Goal: Navigation & Orientation: Find specific page/section

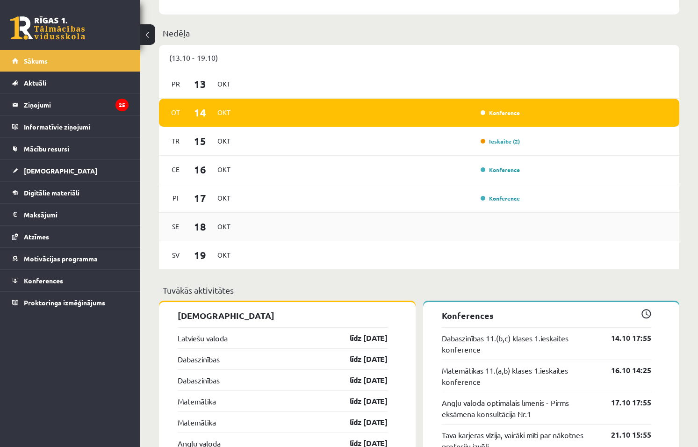
scroll to position [374, 0]
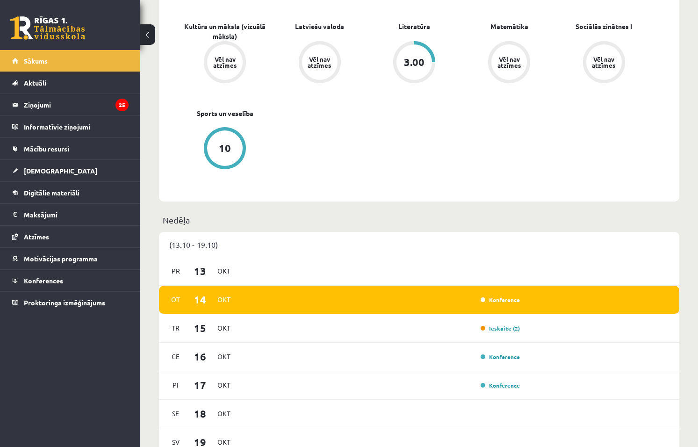
click at [187, 245] on div "(13.10 - 19.10)" at bounding box center [419, 244] width 520 height 25
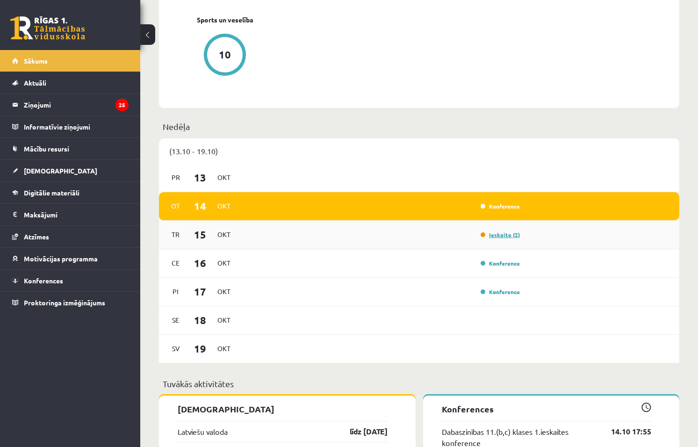
click at [498, 234] on link "Ieskaite (2)" at bounding box center [499, 234] width 39 height 7
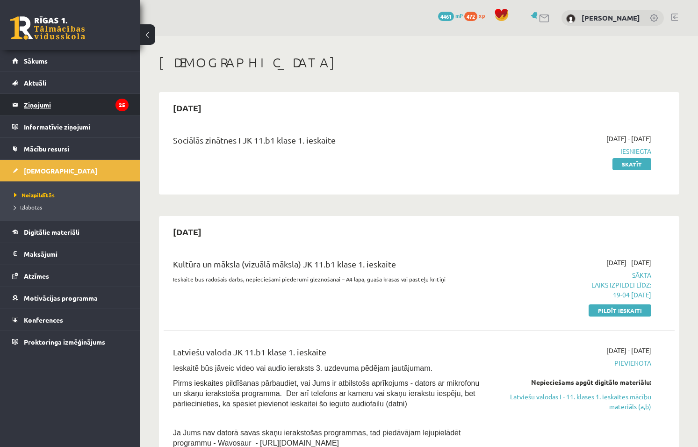
click at [76, 105] on legend "Ziņojumi 25" at bounding box center [76, 104] width 105 height 21
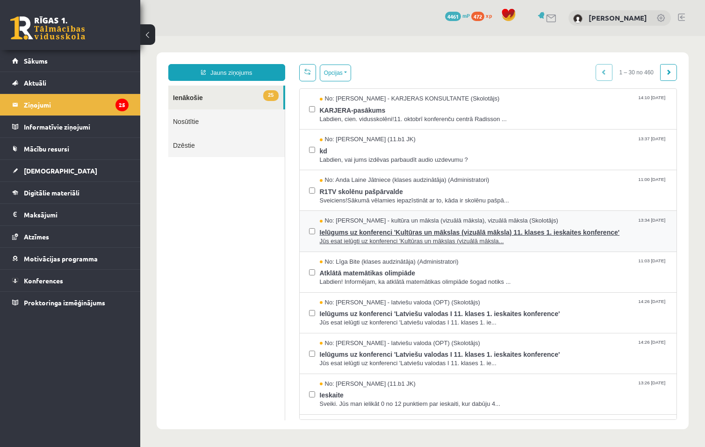
click at [377, 235] on span "Ielūgums uz konferenci 'Kultūras un mākslas (vizuālā māksla) 11. klases 1. iesk…" at bounding box center [494, 231] width 348 height 12
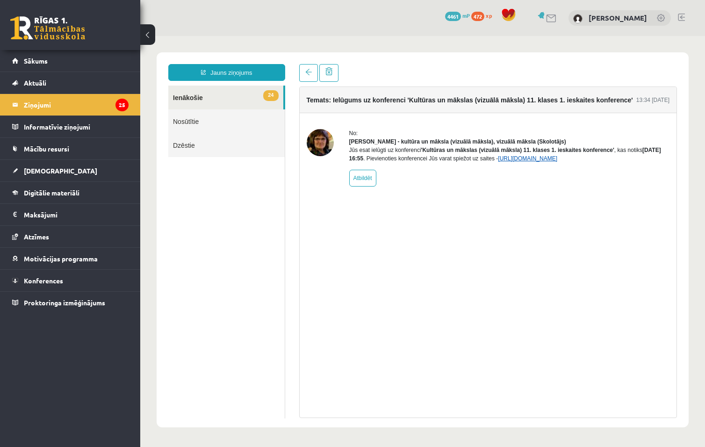
click at [530, 162] on link "https://eskola.r1tv.lv/conferences/4749/join" at bounding box center [527, 158] width 59 height 7
click at [68, 172] on link "[DEMOGRAPHIC_DATA]" at bounding box center [70, 170] width 116 height 21
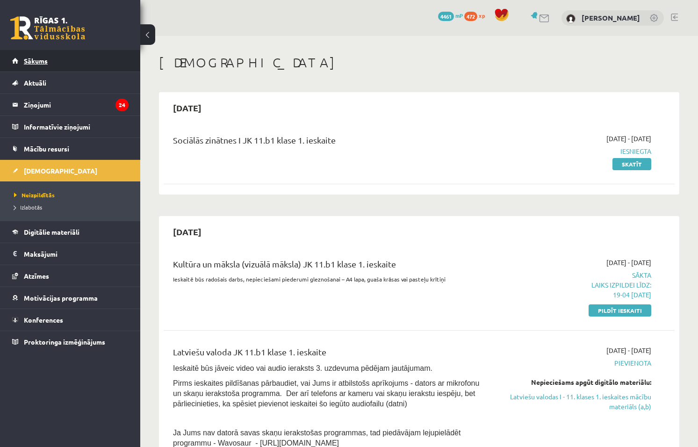
click at [62, 51] on link "Sākums" at bounding box center [70, 60] width 116 height 21
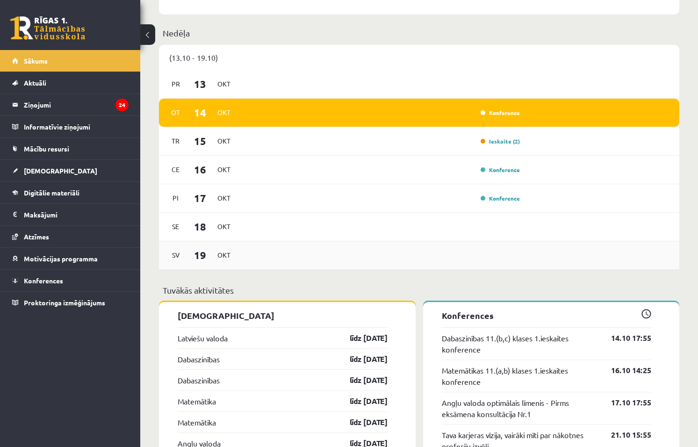
scroll to position [327, 0]
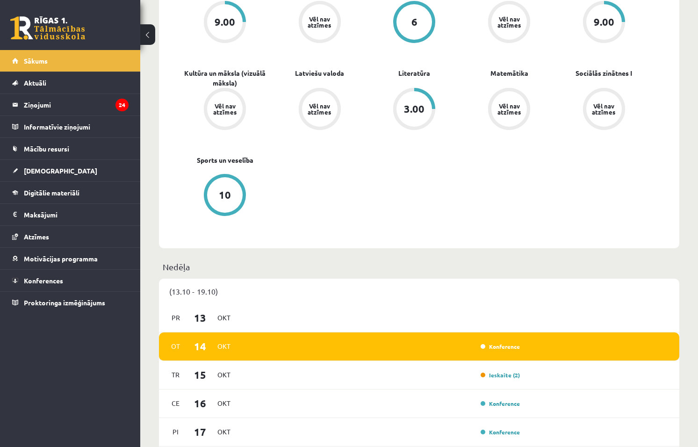
click at [197, 287] on div "(13.10 - 19.10)" at bounding box center [419, 291] width 520 height 25
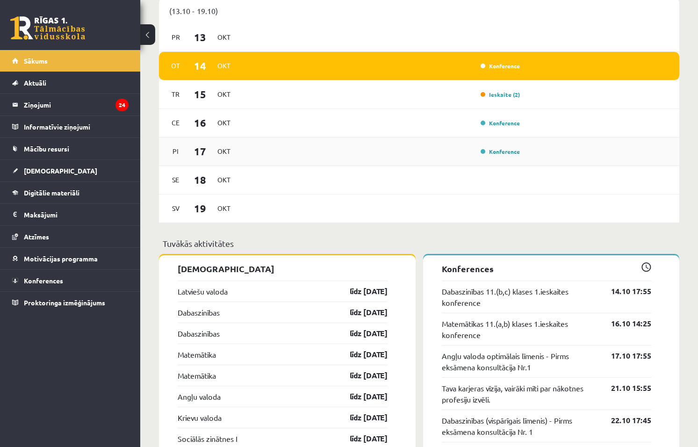
scroll to position [654, 0]
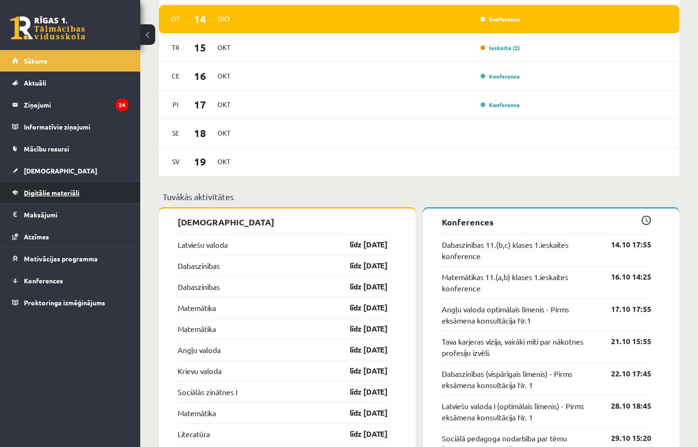
click at [54, 191] on span "Digitālie materiāli" at bounding box center [52, 192] width 56 height 8
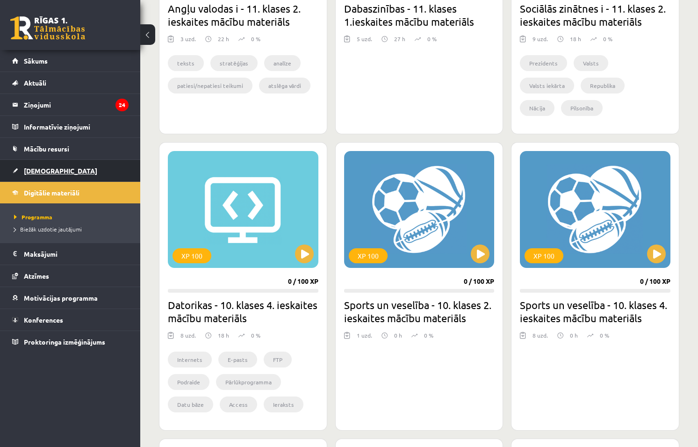
scroll to position [374, 0]
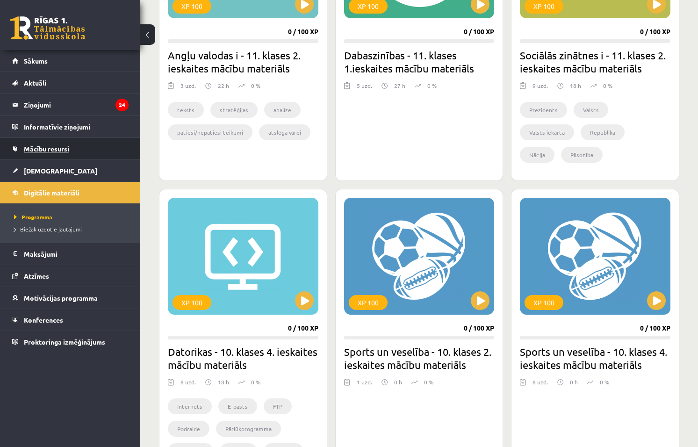
click at [50, 146] on span "Mācību resursi" at bounding box center [46, 148] width 45 height 8
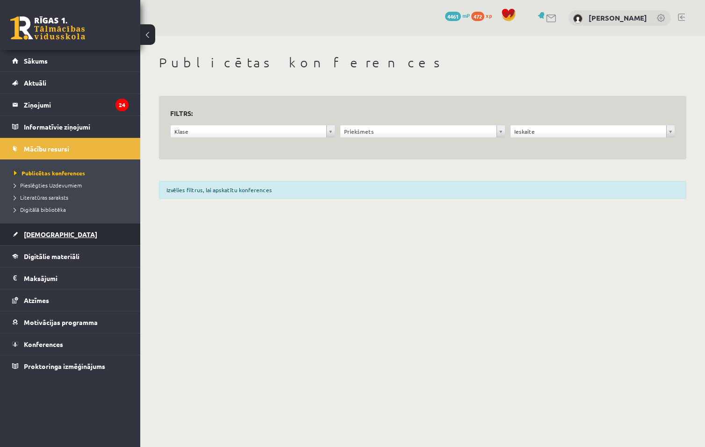
click at [61, 233] on link "[DEMOGRAPHIC_DATA]" at bounding box center [70, 233] width 116 height 21
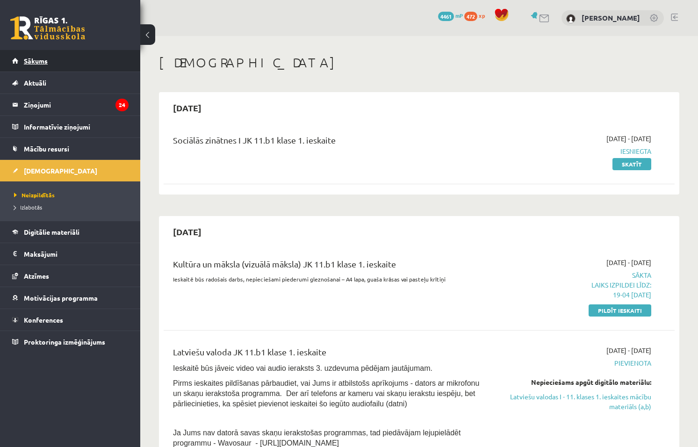
click at [51, 59] on link "Sākums" at bounding box center [70, 60] width 116 height 21
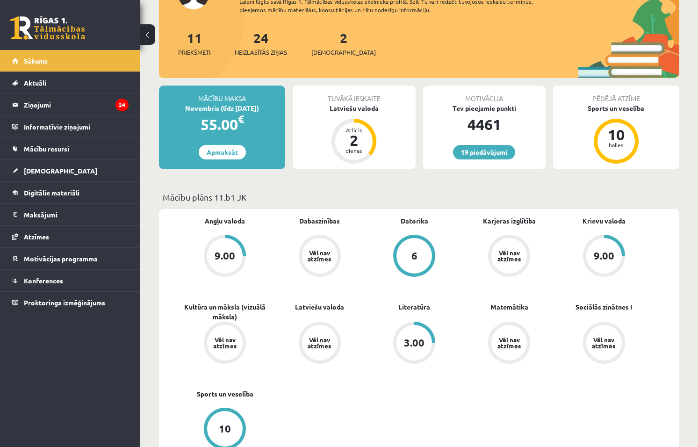
scroll to position [140, 0]
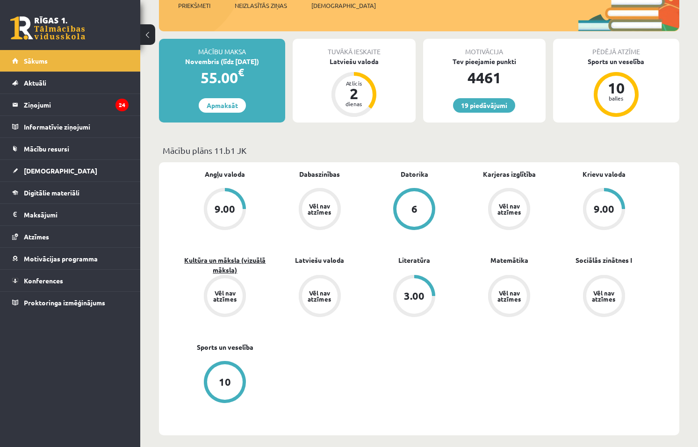
click at [224, 270] on link "Kultūra un māksla (vizuālā māksla)" at bounding box center [225, 265] width 95 height 20
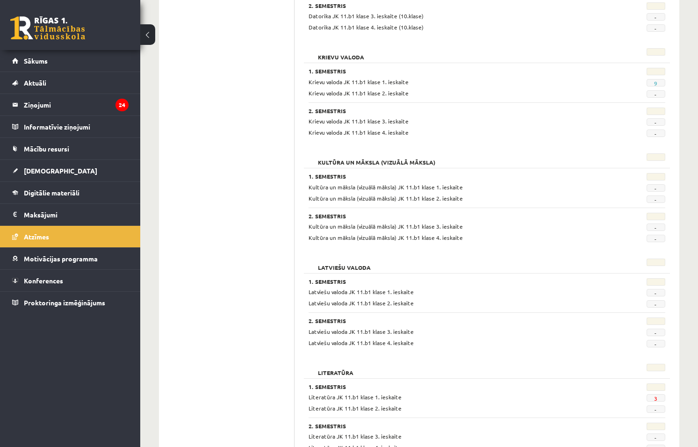
scroll to position [781, 0]
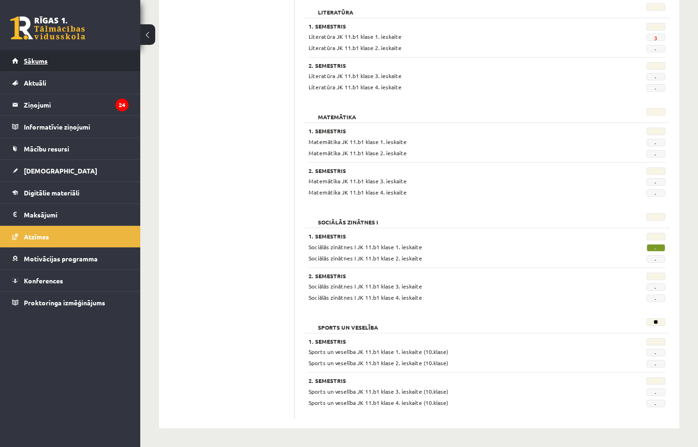
click at [41, 61] on span "Sākums" at bounding box center [36, 61] width 24 height 8
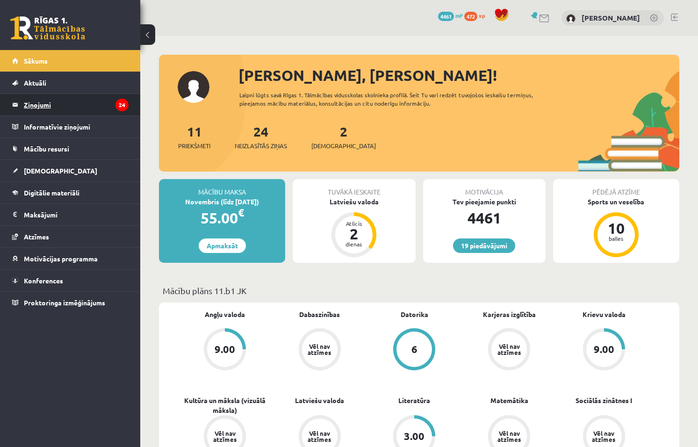
click at [86, 104] on legend "Ziņojumi 24" at bounding box center [76, 104] width 105 height 21
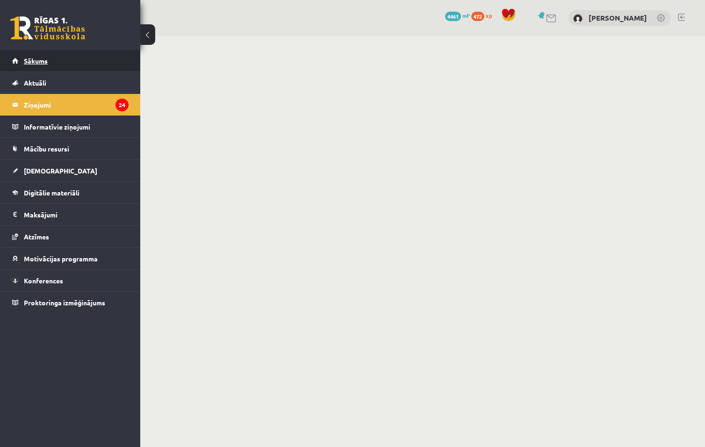
click at [57, 64] on link "Sākums" at bounding box center [70, 60] width 116 height 21
